Goal: Check status: Check status

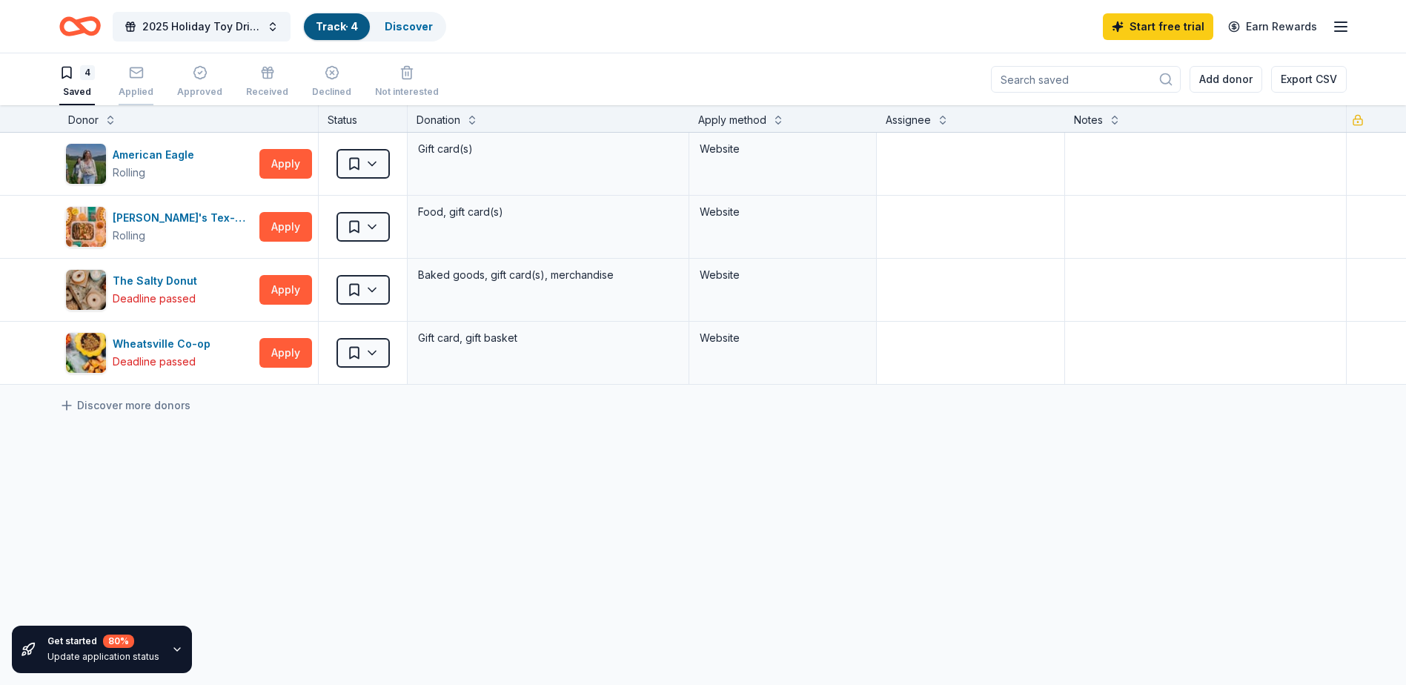
click at [136, 86] on div "Applied" at bounding box center [136, 92] width 35 height 12
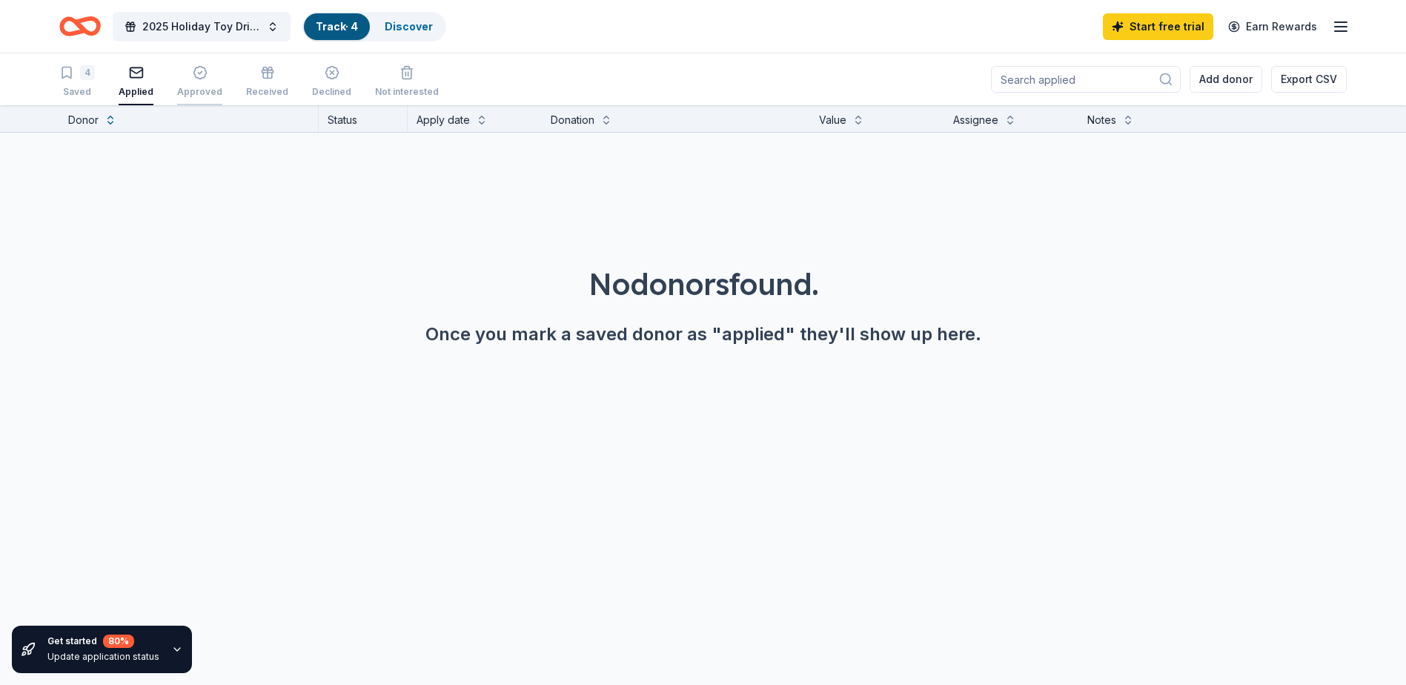
click at [199, 89] on div "Approved" at bounding box center [199, 92] width 45 height 12
drag, startPoint x: 255, startPoint y: 85, endPoint x: 265, endPoint y: 90, distance: 10.6
click at [255, 86] on div "Received" at bounding box center [267, 81] width 42 height 33
click at [1341, 25] on icon "button" at bounding box center [1341, 27] width 18 height 18
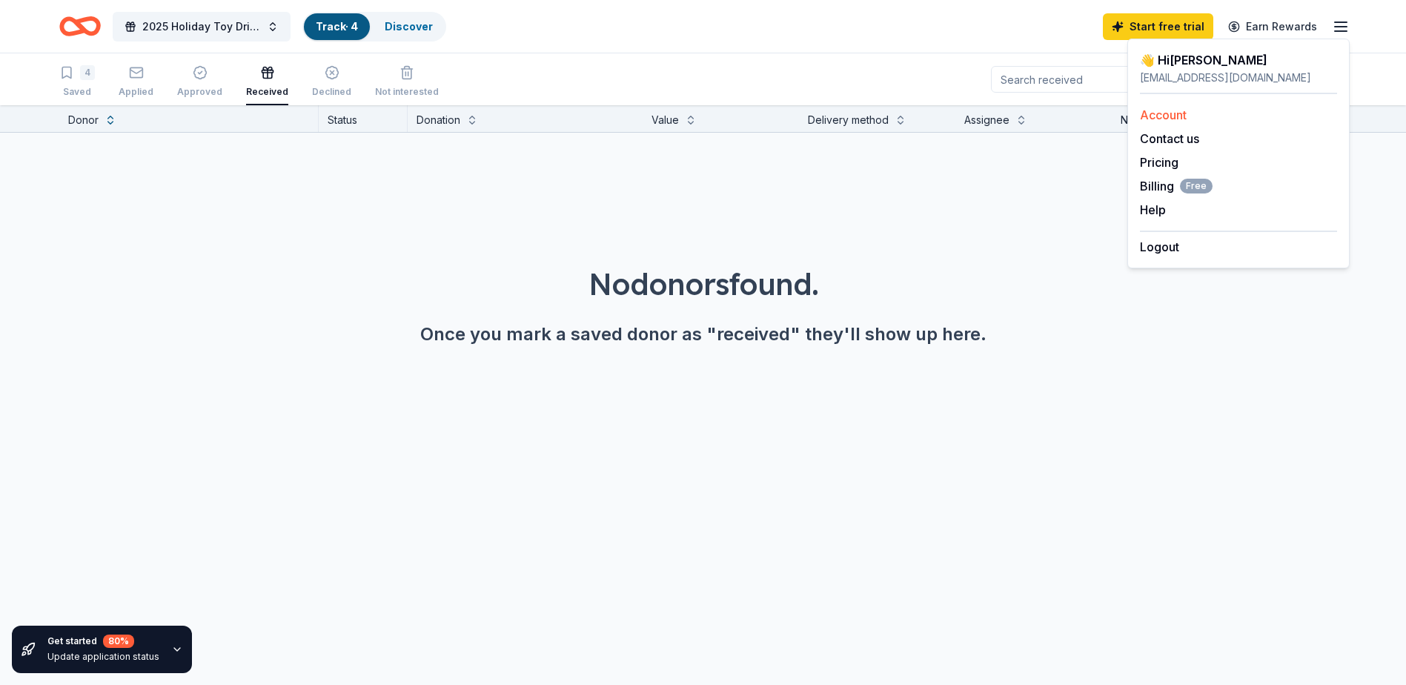
click at [1179, 110] on link "Account" at bounding box center [1163, 114] width 47 height 15
